Goal: Find specific page/section: Find specific page/section

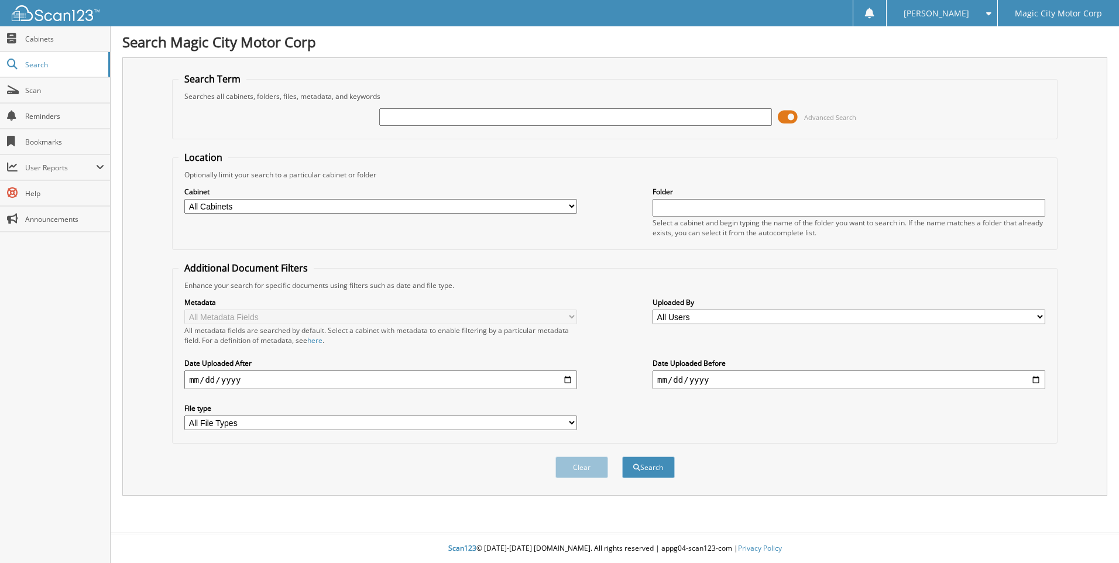
click at [403, 117] on input "text" at bounding box center [575, 117] width 393 height 18
type input "[GEOGRAPHIC_DATA]"
drag, startPoint x: 646, startPoint y: 457, endPoint x: 648, endPoint y: 464, distance: 7.8
click at [646, 463] on div "Search" at bounding box center [648, 467] width 55 height 24
click at [648, 465] on button "Search" at bounding box center [648, 468] width 53 height 22
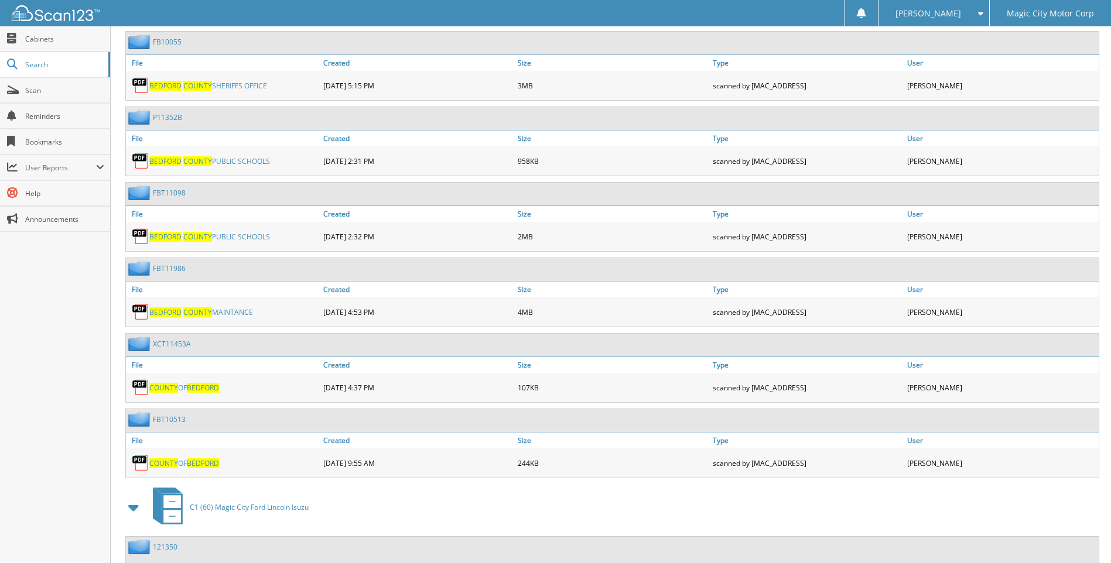
scroll to position [3279, 0]
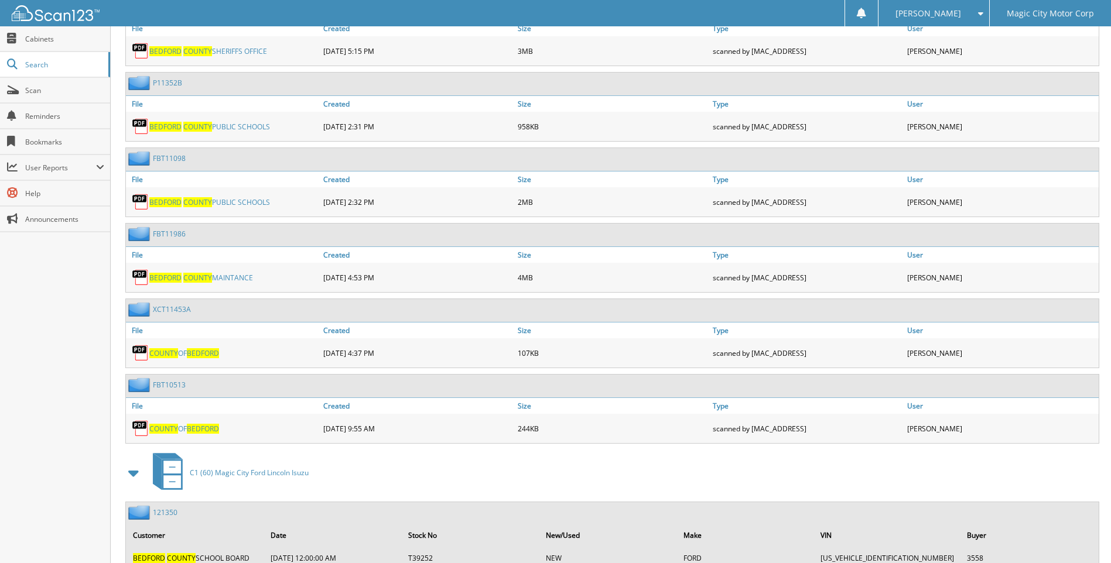
click at [181, 351] on link "COUNTY OF [GEOGRAPHIC_DATA]" at bounding box center [184, 353] width 70 height 10
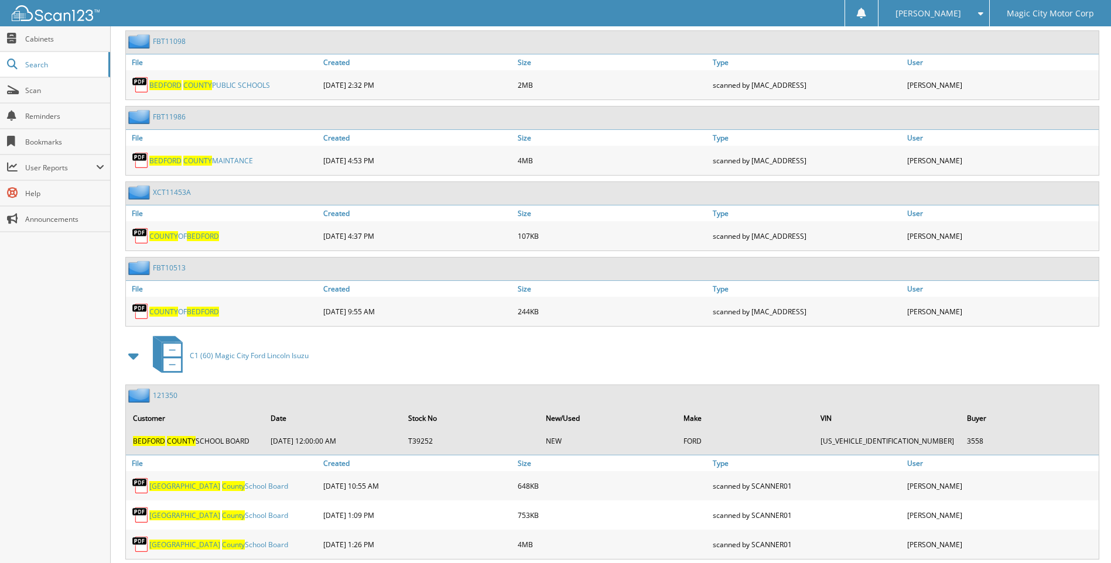
scroll to position [3337, 0]
